Goal: Task Accomplishment & Management: Use online tool/utility

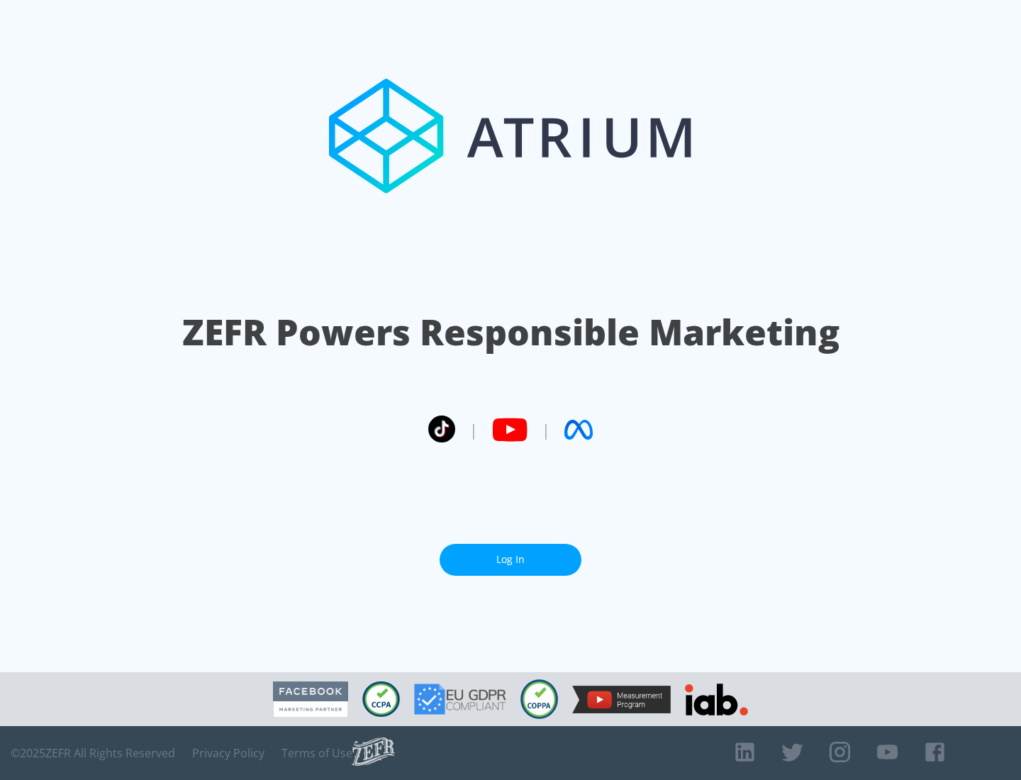
click at [511, 560] on link "Log In" at bounding box center [511, 560] width 142 height 32
